Goal: Information Seeking & Learning: Learn about a topic

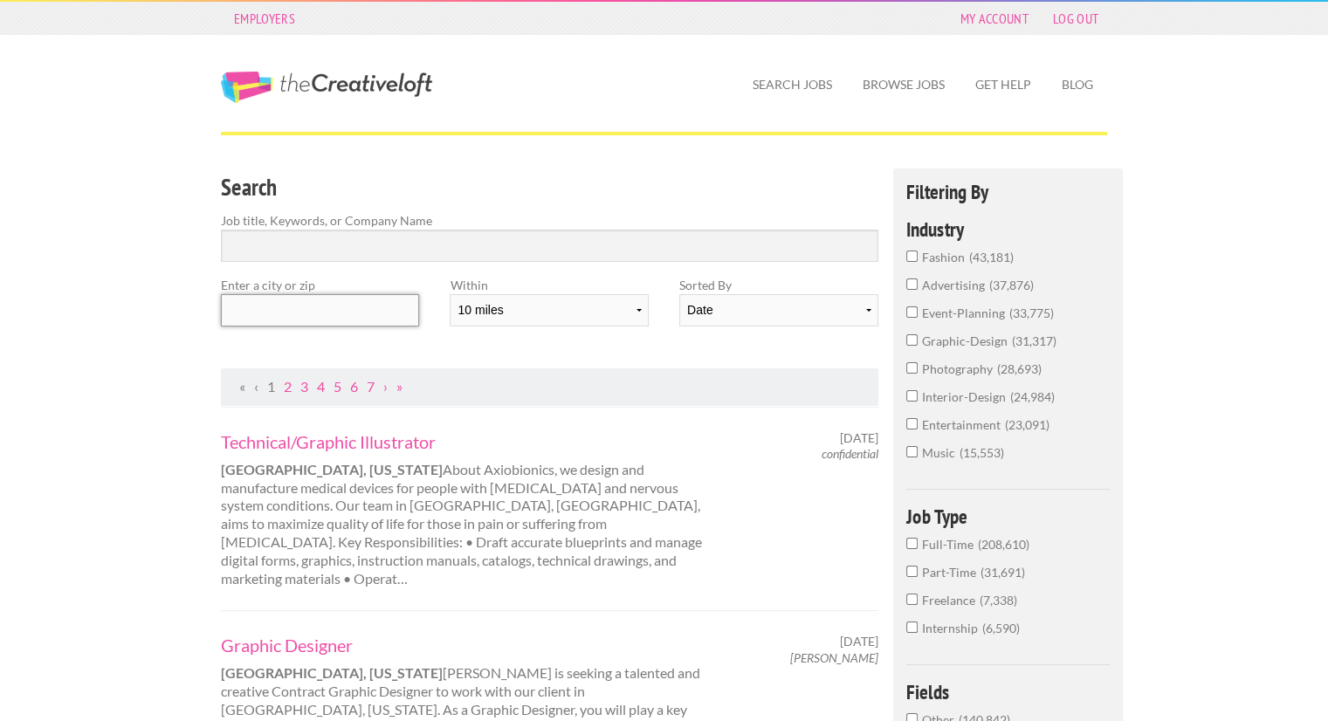
click at [367, 306] on input "text" at bounding box center [320, 310] width 198 height 32
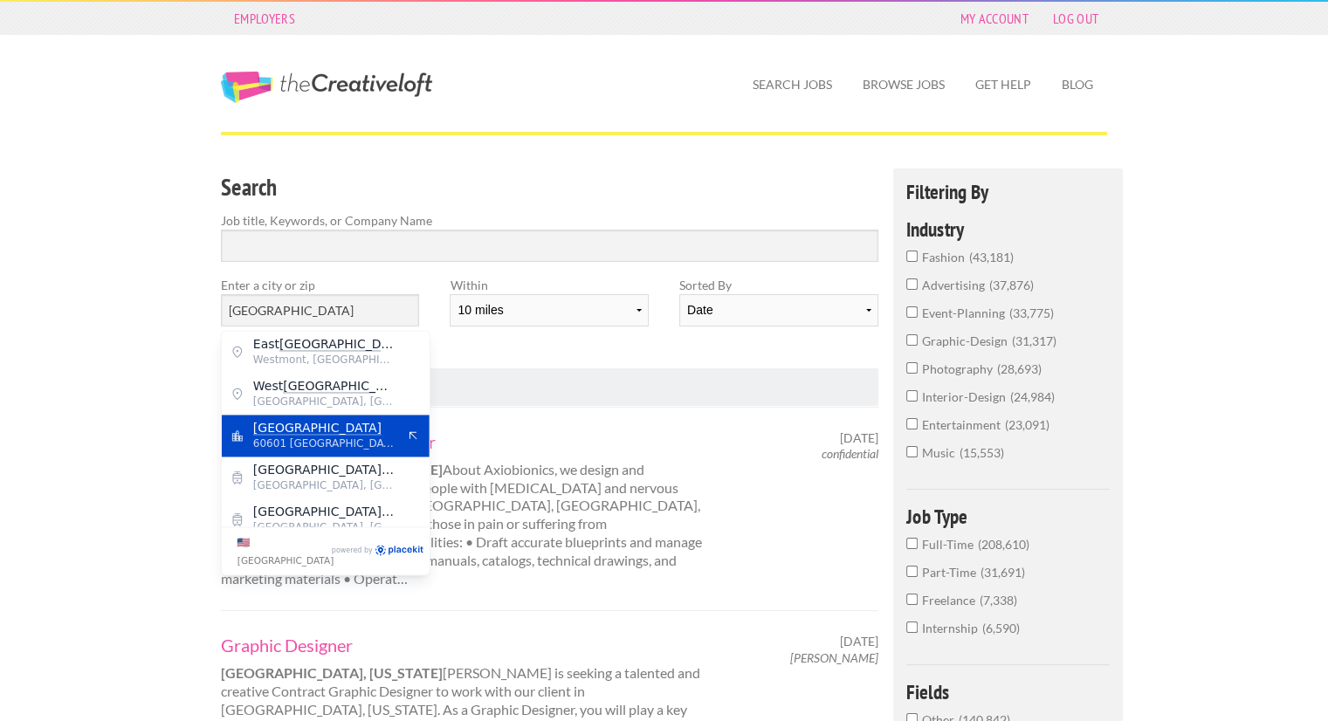
click at [286, 430] on mark "[GEOGRAPHIC_DATA]" at bounding box center [317, 428] width 128 height 14
type input "[GEOGRAPHIC_DATA]"
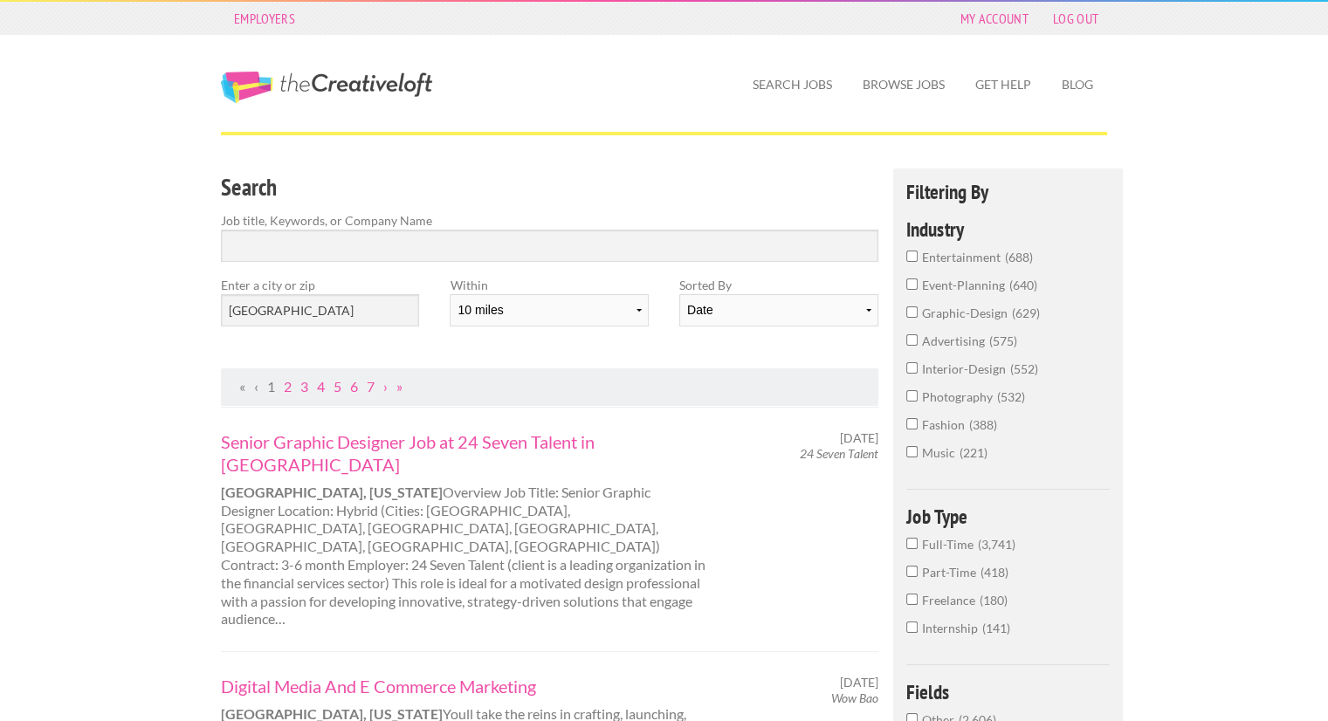
click at [917, 368] on input "interior-design 552" at bounding box center [911, 367] width 11 height 11
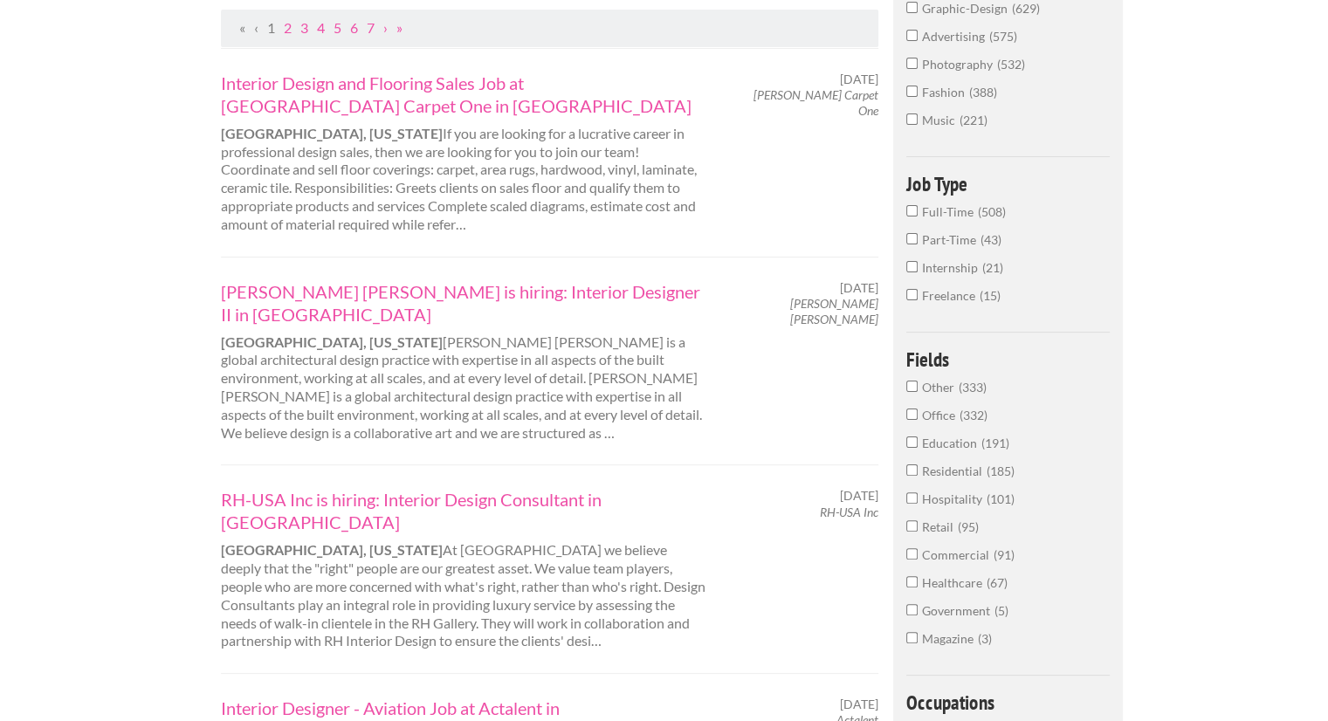
scroll to position [363, 0]
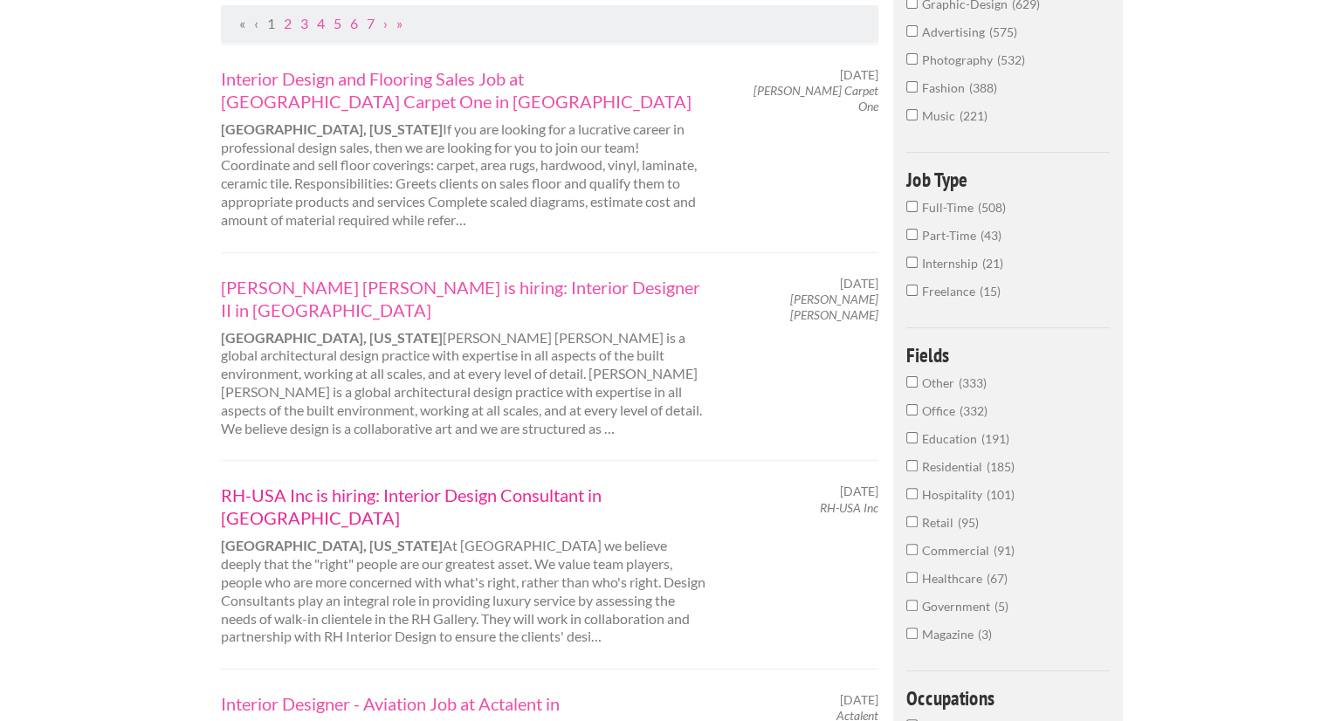
click at [528, 484] on link "RH-USA Inc is hiring: Interior Design Consultant in [GEOGRAPHIC_DATA]" at bounding box center [463, 506] width 485 height 45
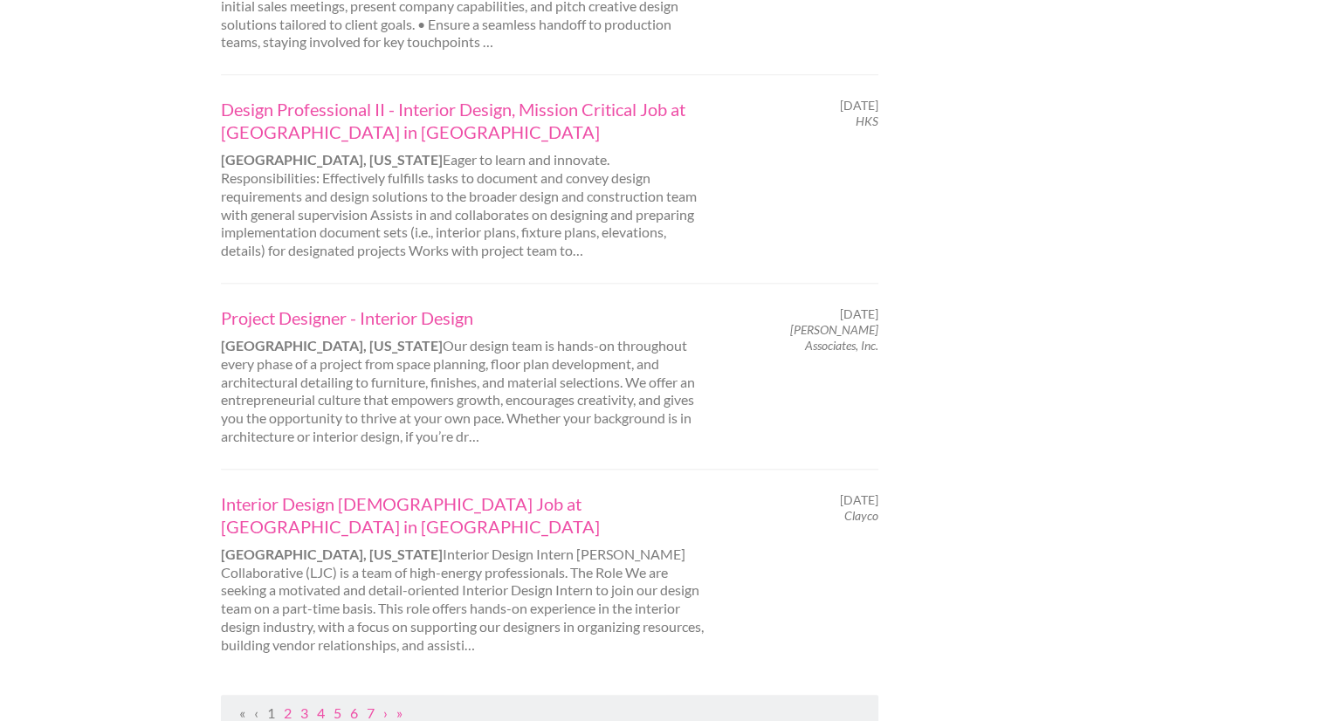
scroll to position [1749, 0]
click at [287, 702] on link "2" at bounding box center [288, 710] width 8 height 17
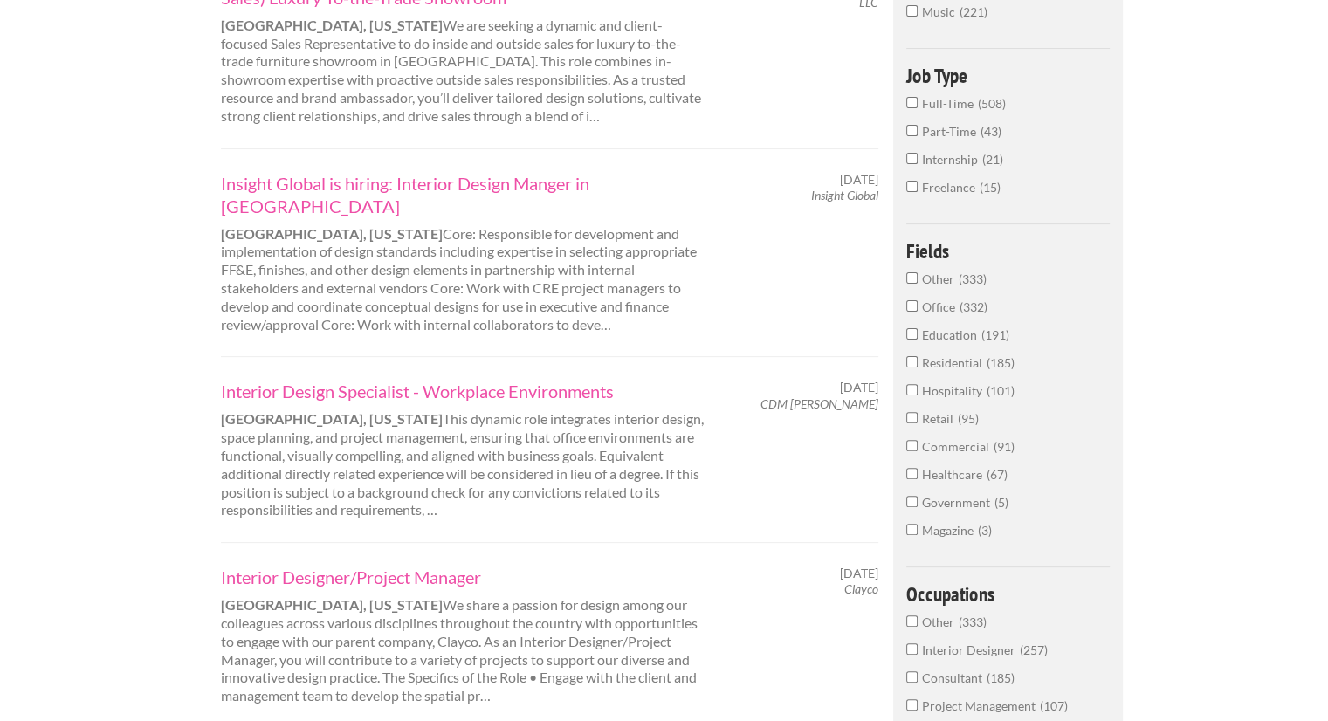
scroll to position [482, 0]
